Goal: Transaction & Acquisition: Purchase product/service

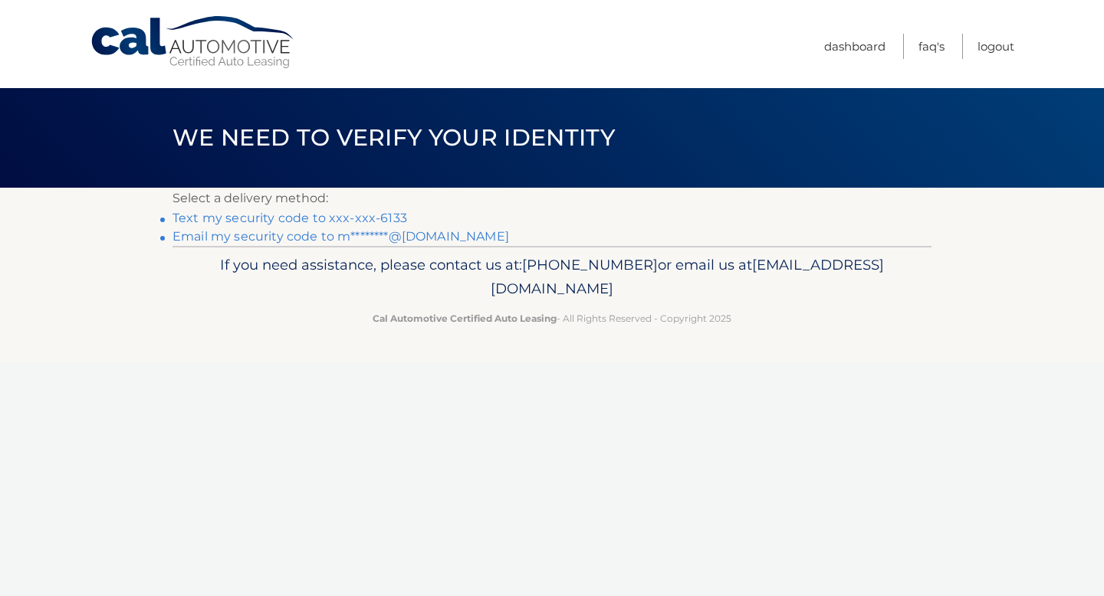
click at [339, 218] on link "Text my security code to xxx-xxx-6133" at bounding box center [289, 218] width 235 height 15
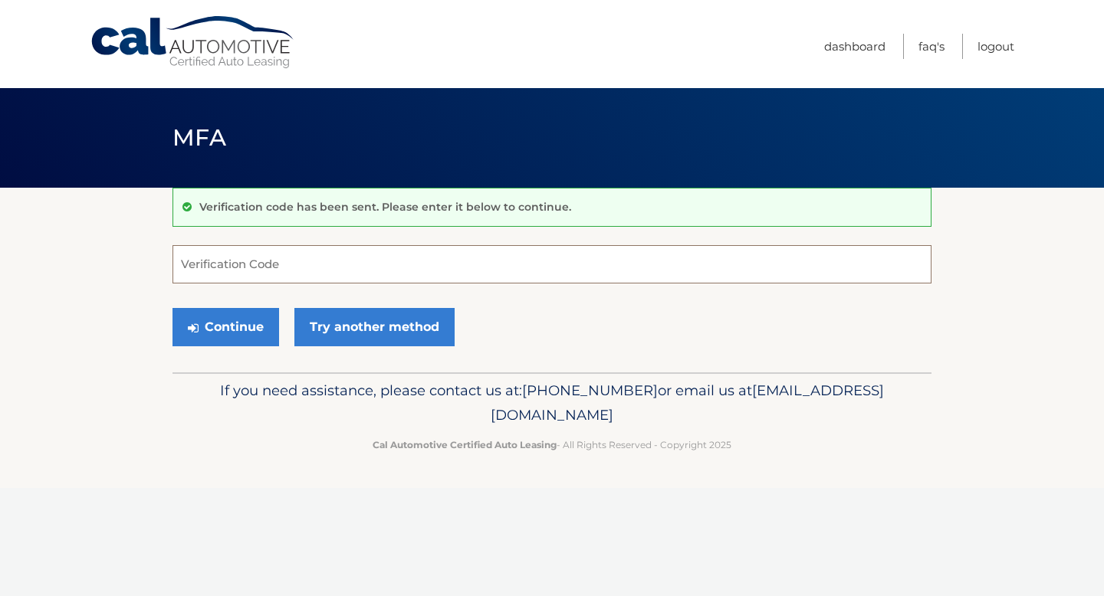
click at [306, 252] on input "Verification Code" at bounding box center [551, 264] width 759 height 38
type input "747470"
click at [235, 317] on button "Continue" at bounding box center [225, 327] width 107 height 38
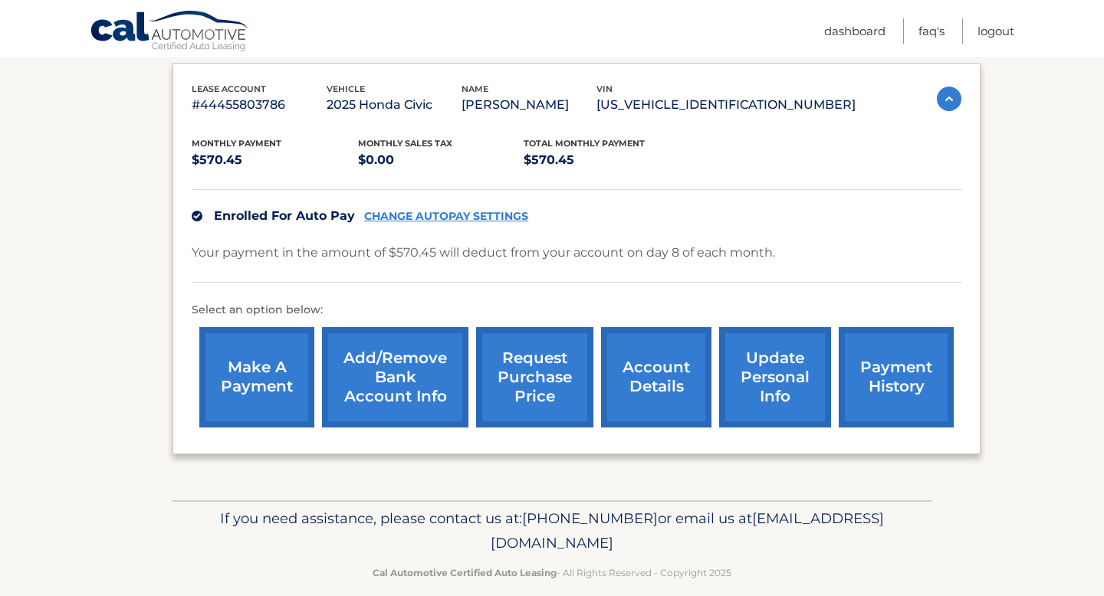
scroll to position [257, 0]
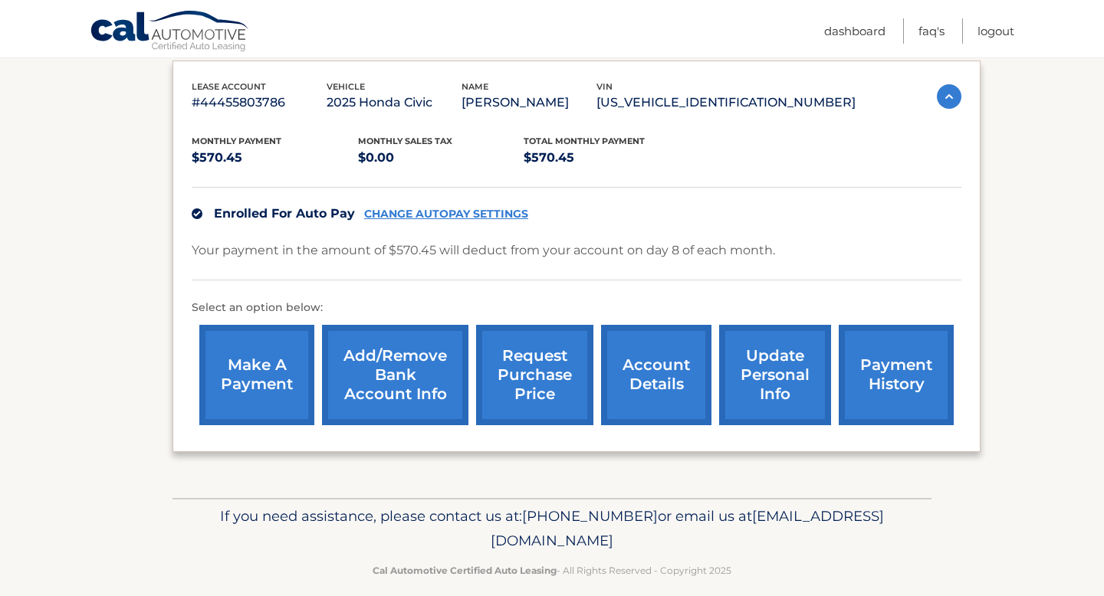
click at [911, 388] on link "payment history" at bounding box center [896, 375] width 115 height 100
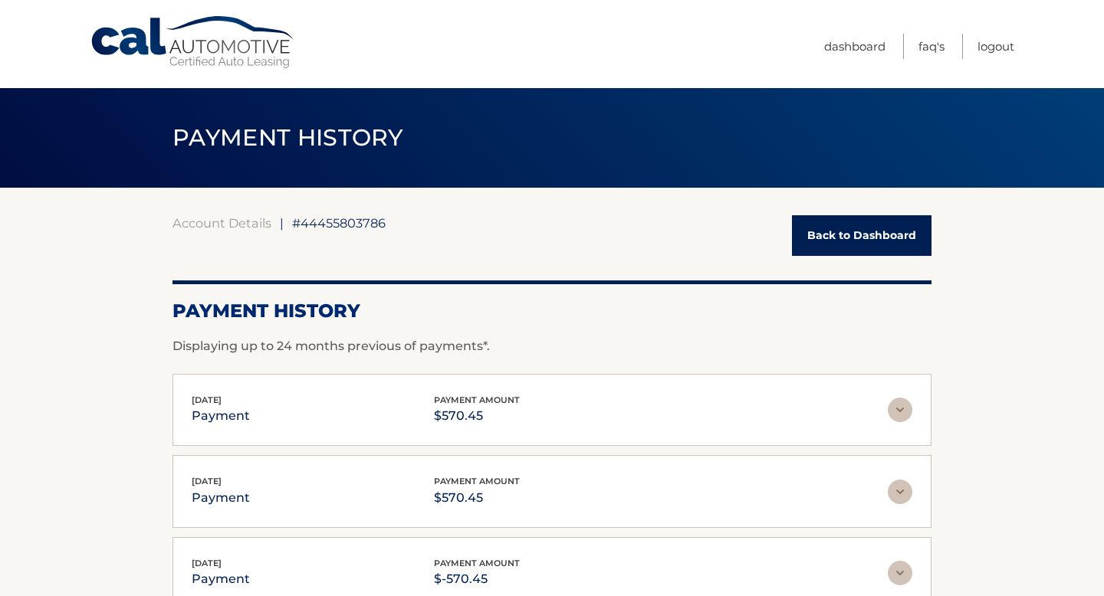
click at [899, 407] on img at bounding box center [900, 410] width 25 height 25
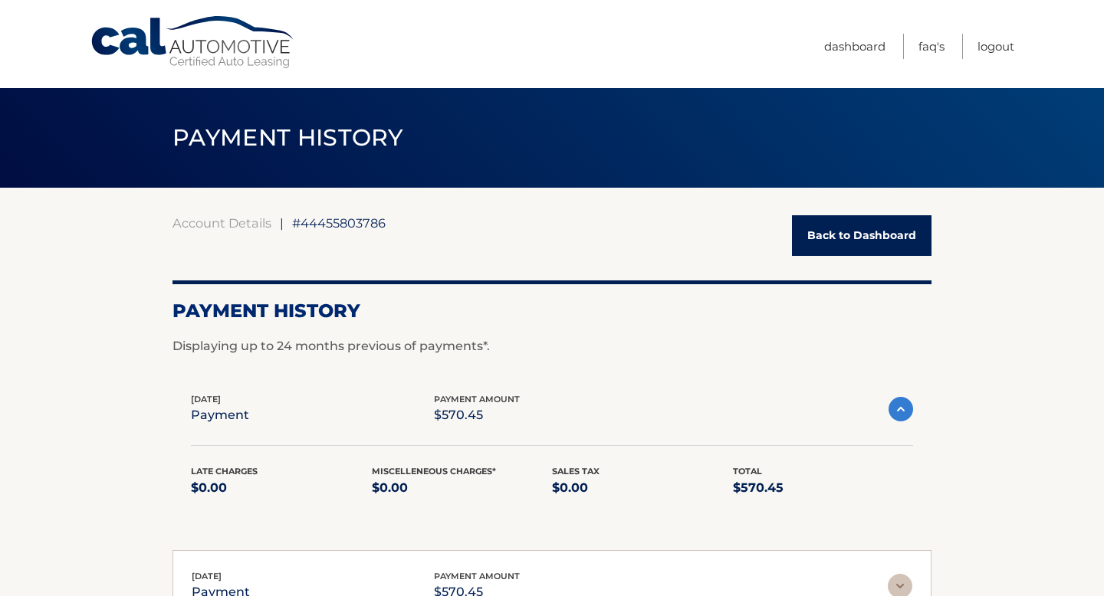
click at [899, 408] on img at bounding box center [900, 409] width 25 height 25
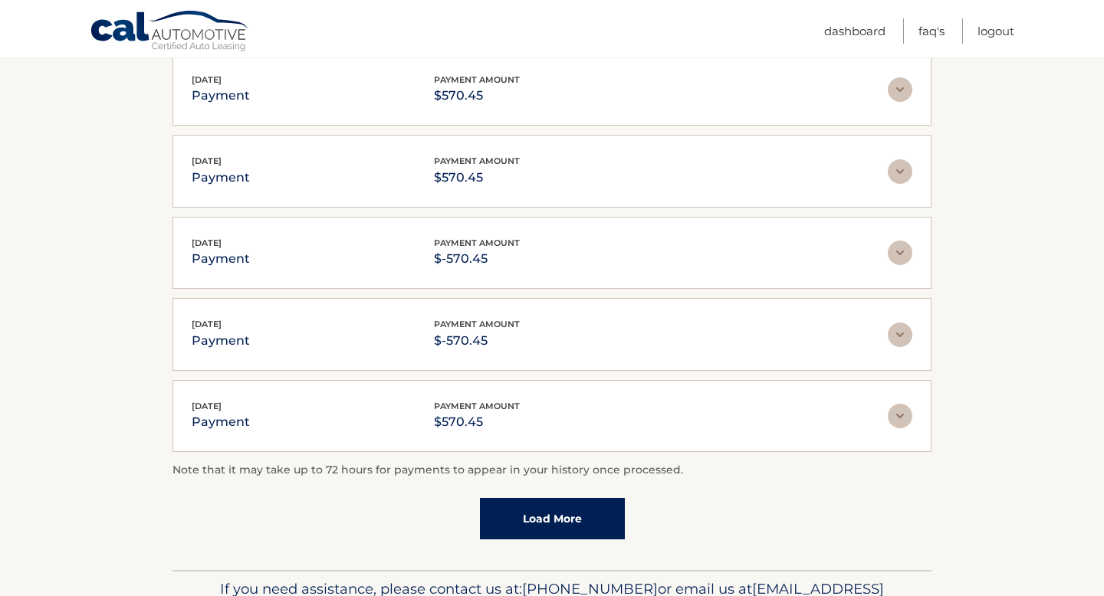
scroll to position [326, 0]
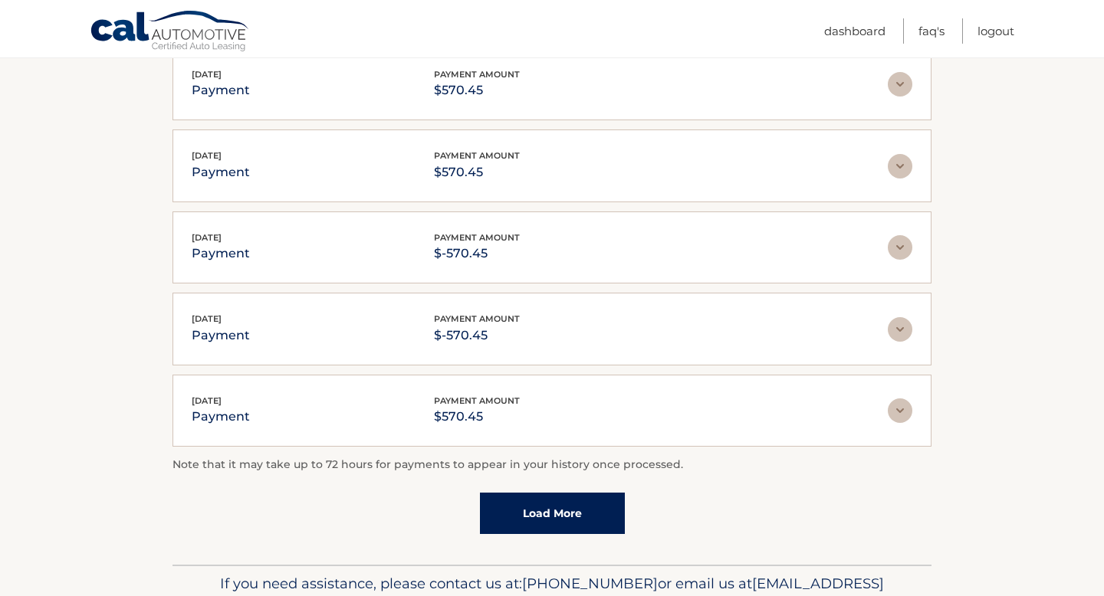
click at [587, 507] on link "Load More" at bounding box center [552, 513] width 145 height 41
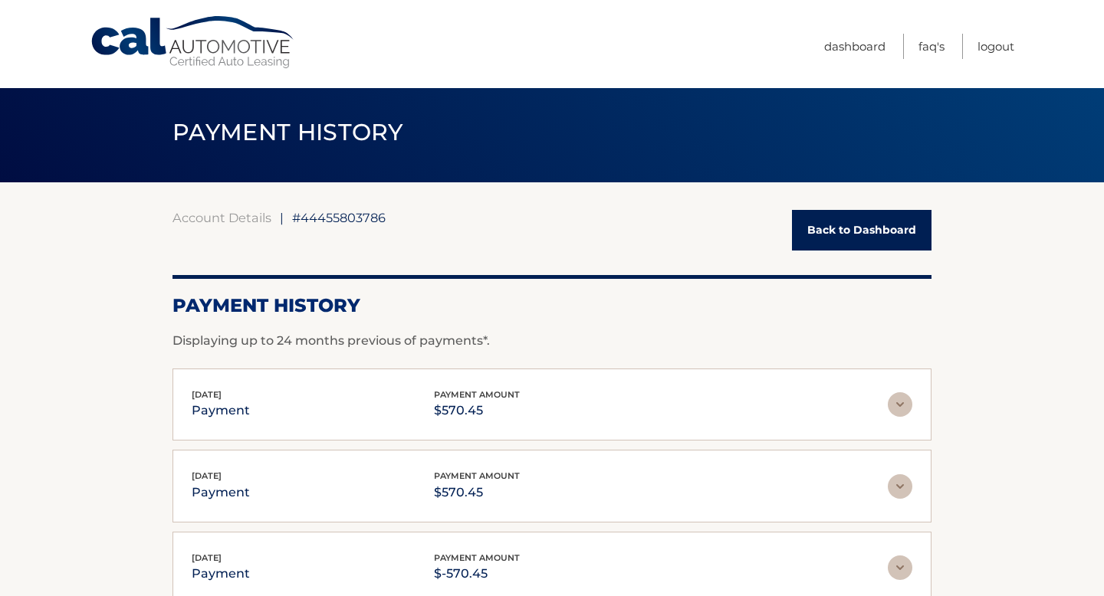
scroll to position [0, 0]
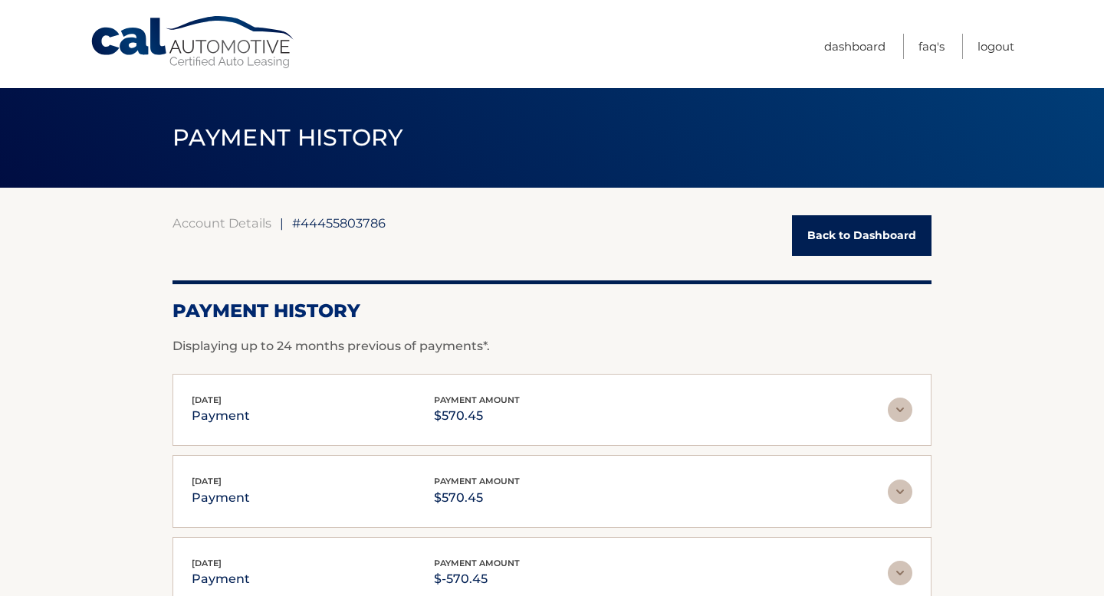
click at [858, 235] on link "Back to Dashboard" at bounding box center [861, 235] width 139 height 41
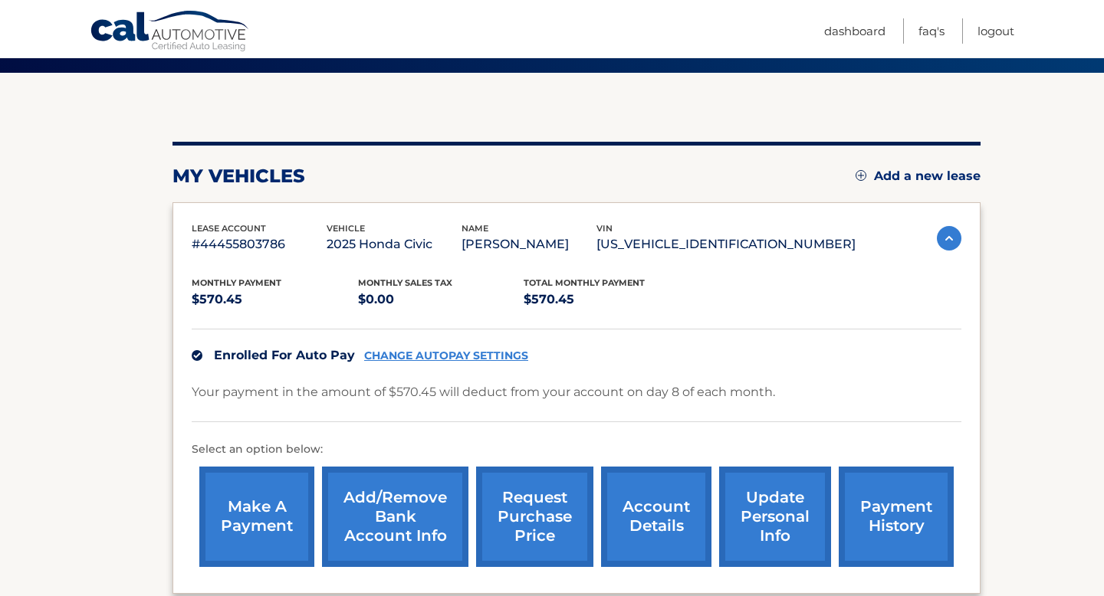
scroll to position [128, 0]
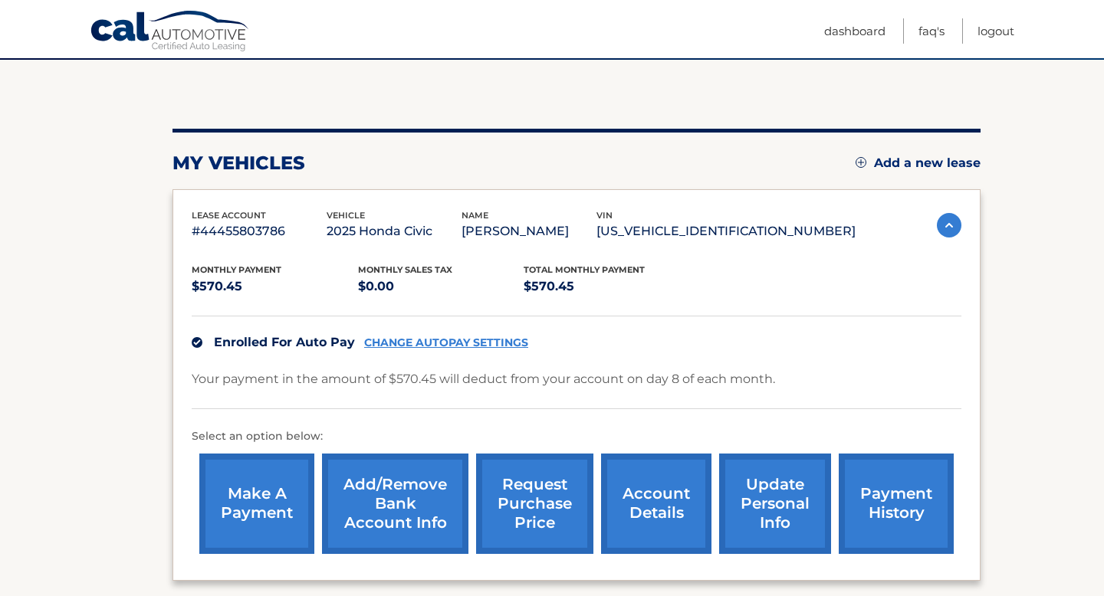
click at [288, 497] on link "make a payment" at bounding box center [256, 504] width 115 height 100
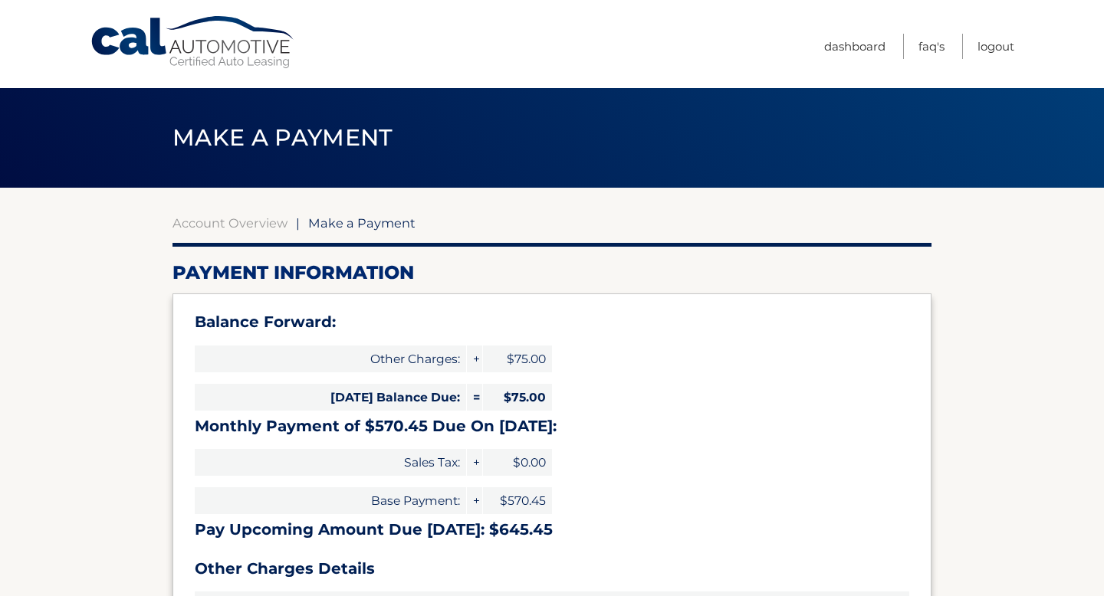
select select "MmEwMzM0YWQtNDM1MS00MmFhLWIwMDAtNDVhYzkxNDY0NGRh"
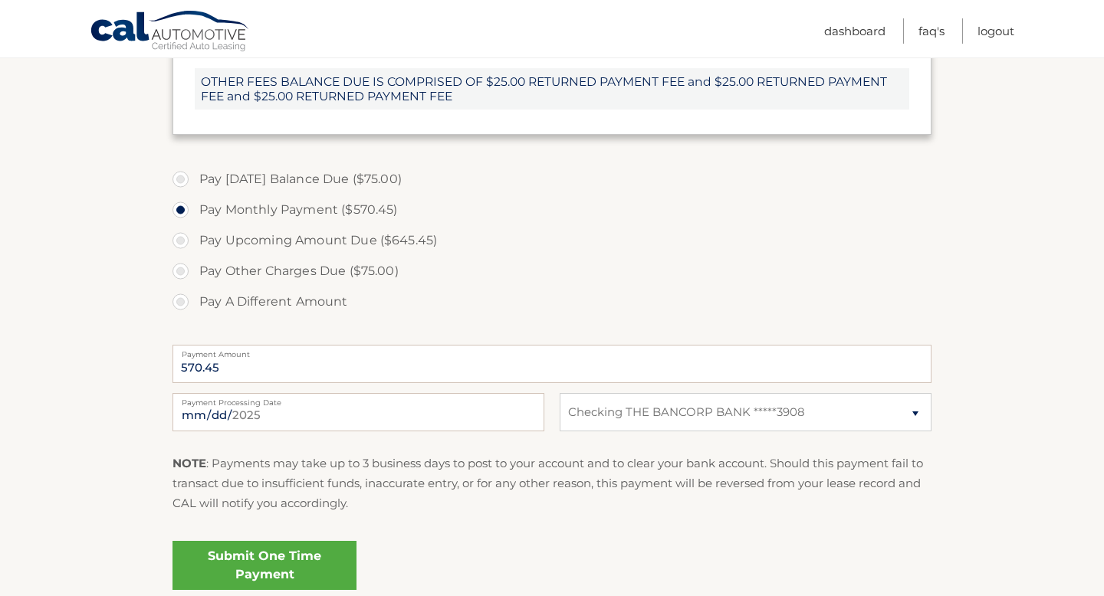
scroll to position [535, 0]
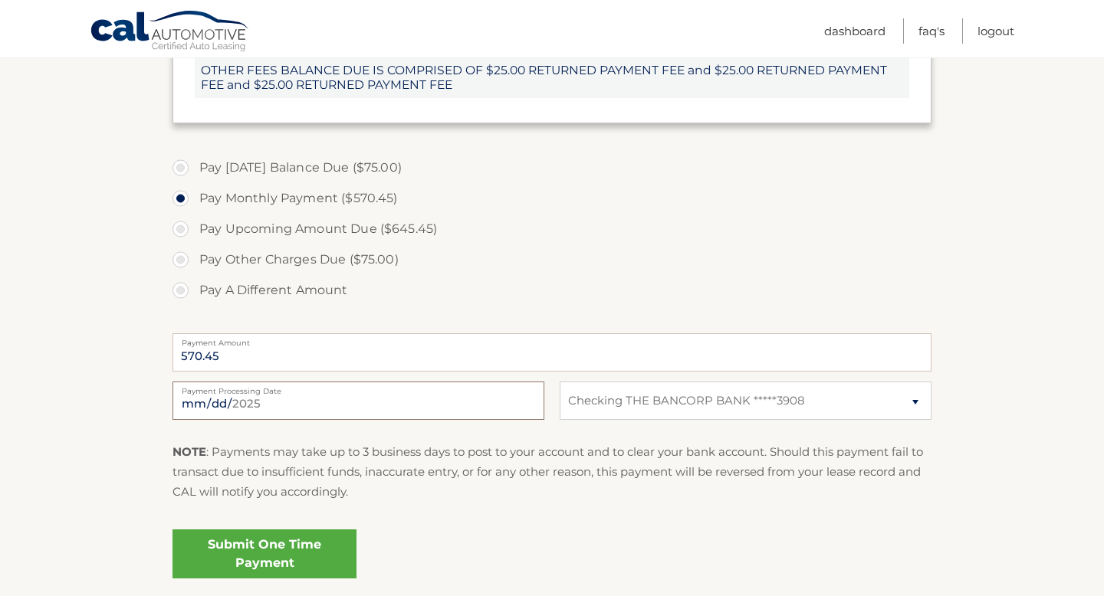
click at [390, 399] on input "[DATE]" at bounding box center [358, 401] width 372 height 38
type input "[DATE]"
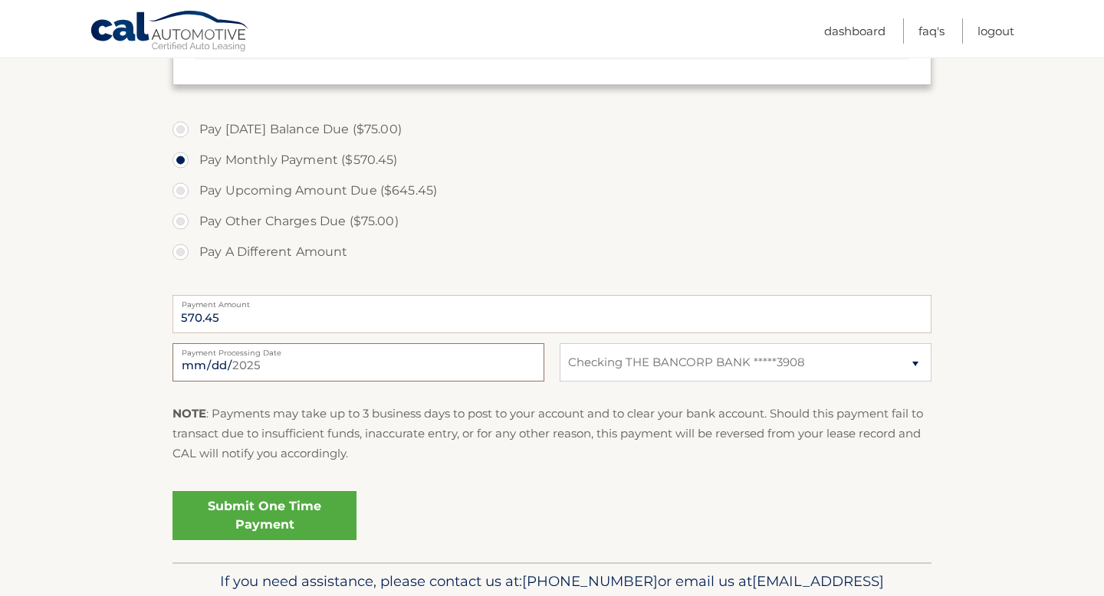
scroll to position [576, 0]
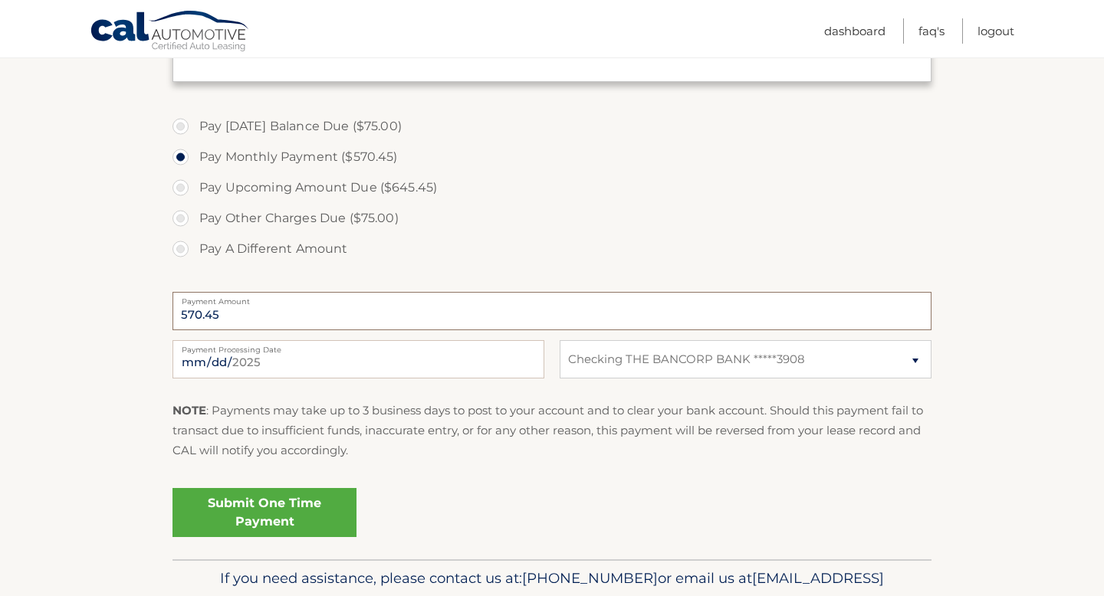
click at [506, 321] on input "570.45" at bounding box center [551, 311] width 759 height 38
click at [225, 310] on input "570.45" at bounding box center [551, 311] width 759 height 38
drag, startPoint x: 225, startPoint y: 310, endPoint x: 189, endPoint y: 311, distance: 36.1
click at [188, 311] on input "570.45" at bounding box center [551, 311] width 759 height 38
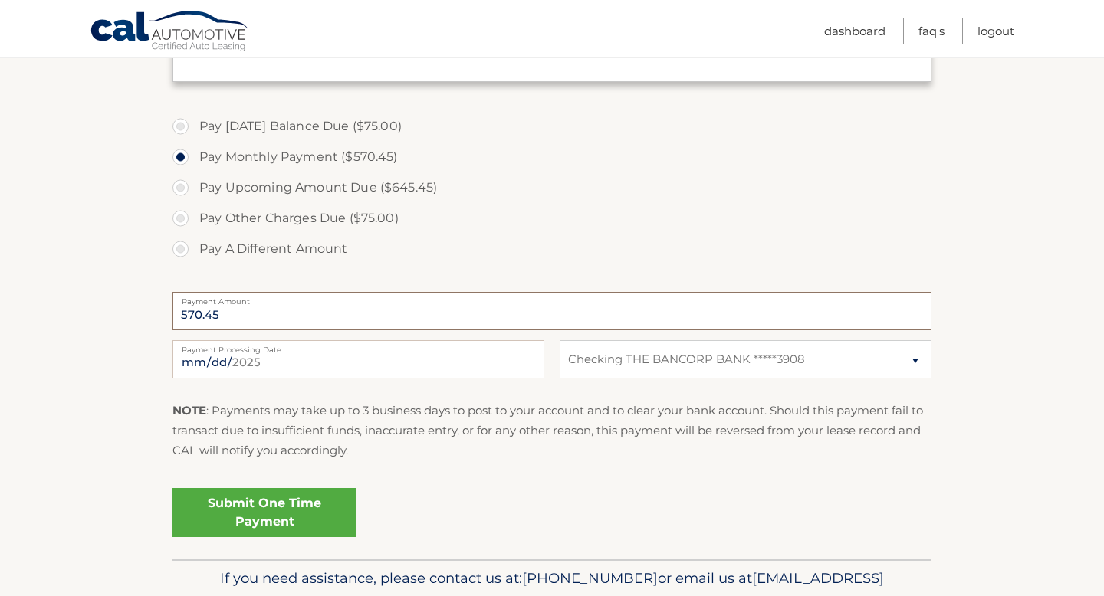
click at [304, 311] on input "570.45" at bounding box center [551, 311] width 759 height 38
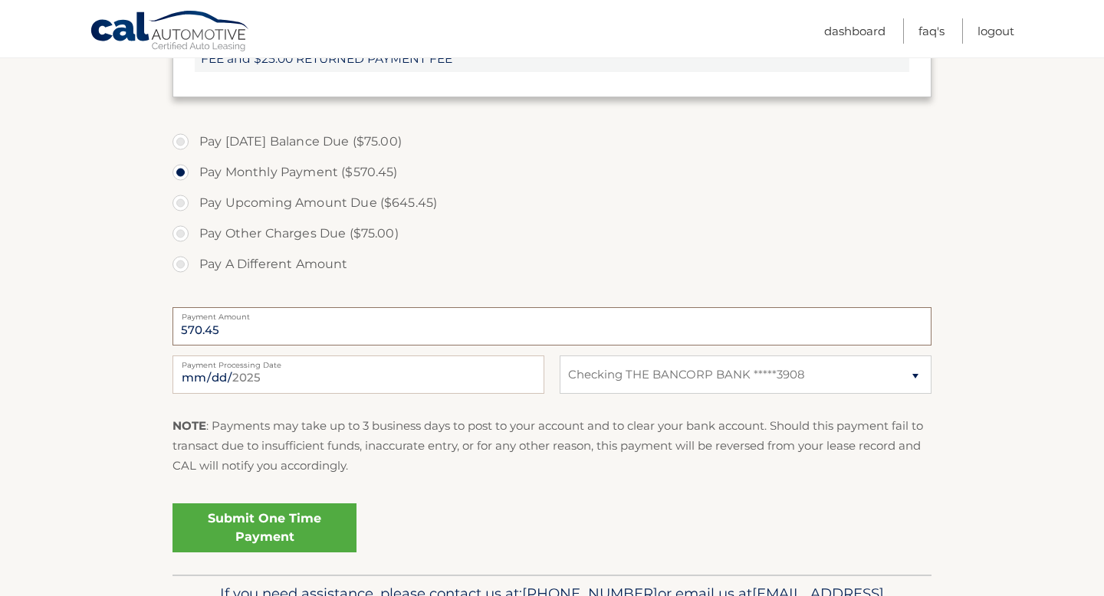
scroll to position [551, 0]
